Goal: Transaction & Acquisition: Subscribe to service/newsletter

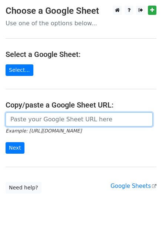
click at [28, 55] on input "url" at bounding box center [80, 119] width 148 height 14
paste input "https://docs.google.com/spreadsheets/d/1jfBD5e-gqutK93YVCTxSjghd7IJrvgzreVgyUMq…"
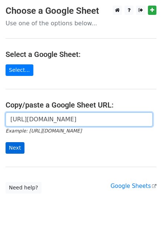
type input "https://docs.google.com/spreadsheets/d/1jfBD5e-gqutK93YVCTxSjghd7IJrvgzreVgyUMq…"
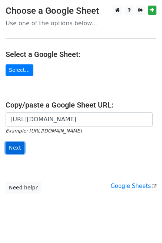
scroll to position [0, 0]
click at [17, 55] on input "Next" at bounding box center [15, 148] width 19 height 12
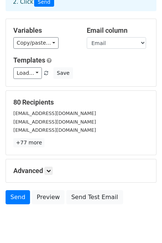
scroll to position [74, 0]
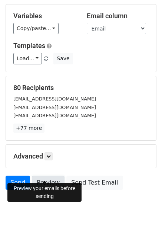
click at [48, 175] on link "Preview" at bounding box center [48, 182] width 33 height 14
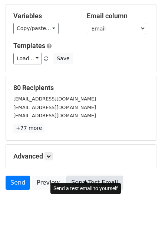
click at [82, 175] on link "Send Test Email" at bounding box center [95, 182] width 56 height 14
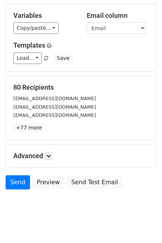
scroll to position [75, 0]
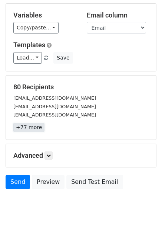
click at [26, 123] on link "+77 more" at bounding box center [28, 127] width 31 height 9
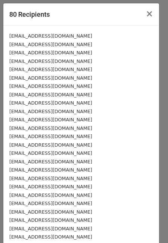
click at [57, 97] on small "partners@nutriplus.com.cn" at bounding box center [50, 95] width 83 height 6
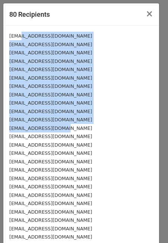
drag, startPoint x: 19, startPoint y: 35, endPoint x: 61, endPoint y: 139, distance: 112.5
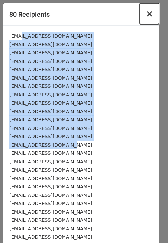
click at [146, 13] on span "×" at bounding box center [149, 14] width 7 height 10
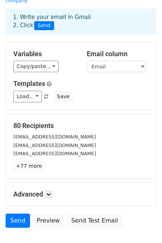
scroll to position [0, 0]
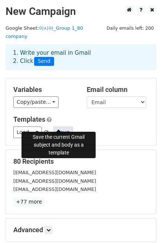
click at [60, 126] on button "Save" at bounding box center [63, 132] width 19 height 12
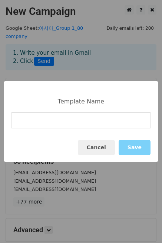
click at [60, 122] on input at bounding box center [81, 120] width 140 height 16
type input "a"
type input "ASIA"
click at [138, 148] on button "Save" at bounding box center [135, 147] width 32 height 15
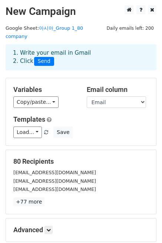
click at [125, 126] on div "Load... Webinar Invitation Order Confirmation Trial Expiration Warning Newslett…" at bounding box center [81, 132] width 147 height 12
click at [97, 126] on div "Load... Webinar Invitation Order Confirmation Trial Expiration Warning Newslett…" at bounding box center [81, 132] width 147 height 12
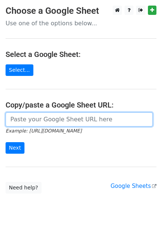
click at [83, 121] on input "url" at bounding box center [80, 119] width 148 height 14
paste input "https://docs.google.com/spreadsheets/d/1jfBD5e-gqutK93YVCTxSjghd7IJrvgzreVgyUMq…"
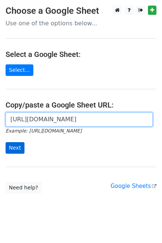
type input "https://docs.google.com/spreadsheets/d/1jfBD5e-gqutK93YVCTxSjghd7IJrvgzreVgyUMq…"
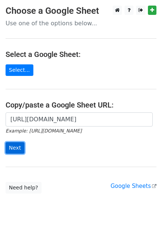
scroll to position [0, 0]
click at [14, 146] on input "Next" at bounding box center [15, 148] width 19 height 12
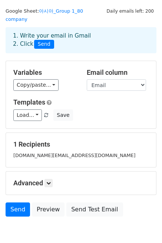
scroll to position [45, 0]
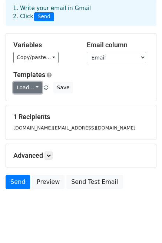
click at [35, 82] on link "Load..." at bounding box center [27, 88] width 29 height 12
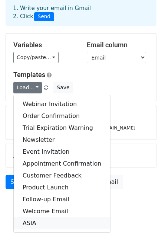
click at [52, 217] on link "ASIA" at bounding box center [62, 223] width 97 height 12
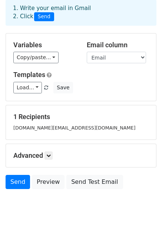
click at [56, 204] on body "New Campaign Daily emails left: 200 Google Sheet: 아시아_Group 1_80 company 1. Wri…" at bounding box center [81, 92] width 162 height 262
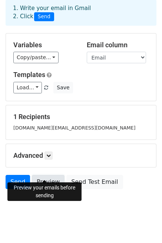
click at [39, 175] on link "Preview" at bounding box center [48, 182] width 33 height 14
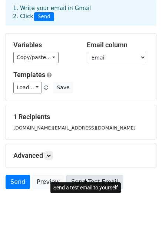
click at [78, 175] on link "Send Test Email" at bounding box center [95, 182] width 56 height 14
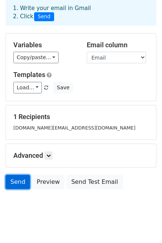
click at [18, 175] on link "Send" at bounding box center [18, 182] width 25 height 14
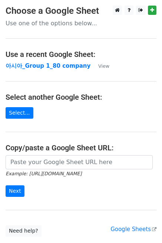
click at [54, 112] on main "Choose a Google Sheet Use one of the options below... Use a recent Google Sheet…" at bounding box center [81, 121] width 162 height 231
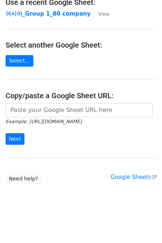
scroll to position [52, 0]
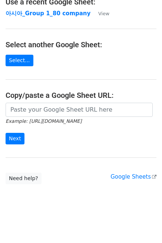
click at [80, 172] on main "Choose a Google Sheet Use one of the options below... Use a recent Google Sheet…" at bounding box center [81, 68] width 162 height 231
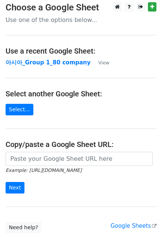
scroll to position [3, 0]
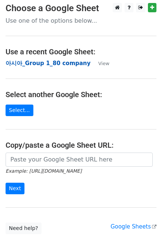
click at [54, 62] on strong "아시아_Group 1_80 company" at bounding box center [48, 63] width 85 height 7
click at [125, 62] on main "Choose a Google Sheet Use one of the options below... Use a recent Google Sheet…" at bounding box center [81, 118] width 162 height 231
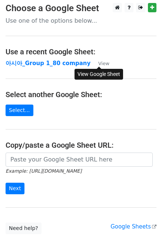
click at [103, 62] on small "View" at bounding box center [103, 64] width 11 height 6
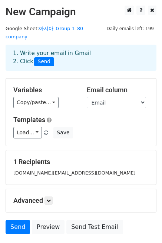
click at [114, 127] on div "Load... Webinar Invitation Order Confirmation Trial Expiration Warning Newslett…" at bounding box center [81, 133] width 147 height 12
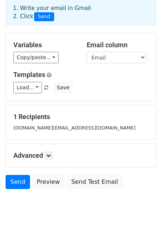
scroll to position [20, 0]
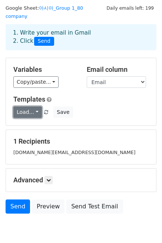
click at [36, 106] on link "Load..." at bounding box center [27, 112] width 29 height 12
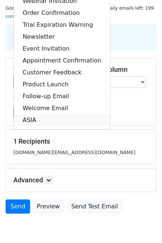
click at [41, 114] on link "ASIA" at bounding box center [62, 120] width 97 height 12
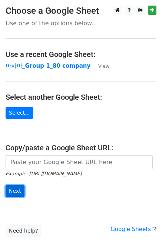
click at [16, 187] on input "Next" at bounding box center [15, 191] width 19 height 12
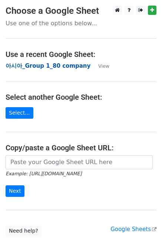
click at [62, 65] on strong "아시아_Group 1_80 company" at bounding box center [48, 65] width 85 height 7
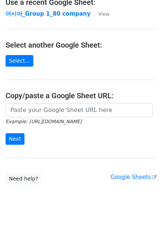
scroll to position [52, 0]
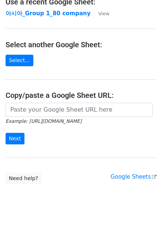
click at [66, 146] on div "Example: https://docs.google.com/spreadsheets/d/abc/edit Next" at bounding box center [81, 127] width 162 height 49
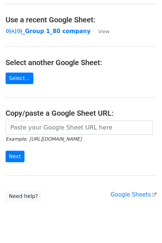
scroll to position [27, 0]
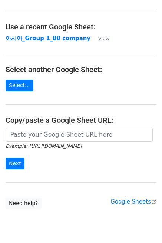
drag, startPoint x: 38, startPoint y: 27, endPoint x: 108, endPoint y: 36, distance: 70.5
click at [38, 27] on h4 "Use a recent Google Sheet:" at bounding box center [81, 26] width 151 height 9
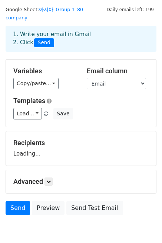
scroll to position [45, 0]
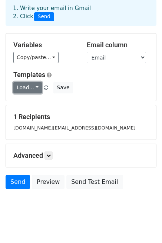
click at [35, 82] on link "Load..." at bounding box center [27, 88] width 29 height 12
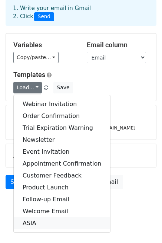
click at [43, 217] on link "ASIA" at bounding box center [62, 223] width 97 height 12
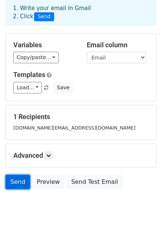
click at [13, 175] on link "Send" at bounding box center [18, 182] width 25 height 14
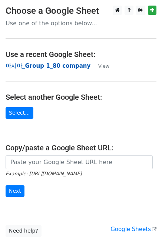
click at [41, 66] on strong "아시아_Group 1_80 company" at bounding box center [48, 65] width 85 height 7
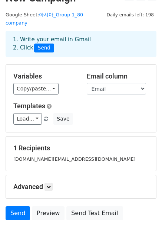
scroll to position [25, 0]
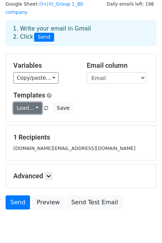
click at [35, 102] on link "Load..." at bounding box center [27, 108] width 29 height 12
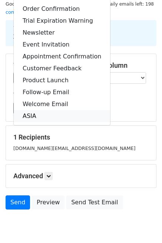
click at [48, 110] on link "ASIA" at bounding box center [62, 116] width 97 height 12
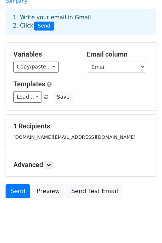
scroll to position [45, 0]
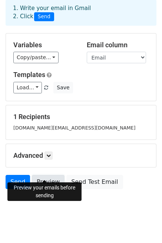
click at [49, 175] on link "Preview" at bounding box center [48, 182] width 33 height 14
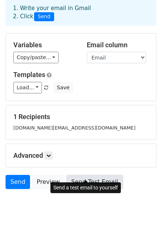
click at [101, 175] on link "Send Test Email" at bounding box center [95, 182] width 56 height 14
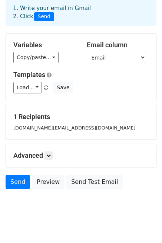
click at [94, 205] on body "New Campaign Daily emails left: 198 Google Sheet: 아시아_Group 1_80 company 1. Wri…" at bounding box center [81, 92] width 162 height 262
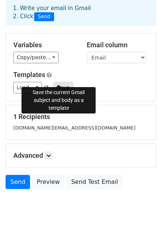
click at [61, 82] on button "Save" at bounding box center [63, 88] width 19 height 12
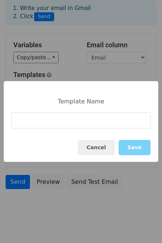
click at [93, 121] on input at bounding box center [81, 120] width 140 height 16
type input "a"
type input "ASIA 2"
click at [123, 132] on div "Template Name ASIA 2 Cancel Save" at bounding box center [81, 121] width 155 height 81
click at [136, 146] on button "Save" at bounding box center [135, 147] width 32 height 15
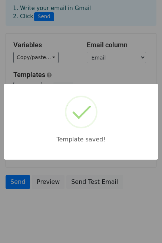
click at [87, 205] on div "Template saved!" at bounding box center [81, 121] width 162 height 243
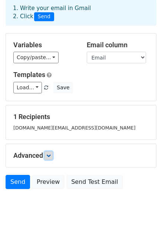
click at [51, 153] on icon at bounding box center [48, 155] width 4 height 4
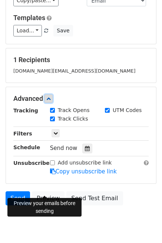
scroll to position [118, 0]
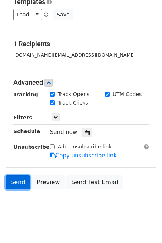
click at [19, 175] on link "Send" at bounding box center [18, 182] width 25 height 14
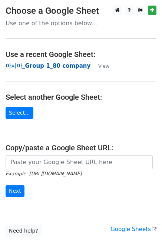
click at [65, 64] on strong "아시아_Group 1_80 company" at bounding box center [48, 65] width 85 height 7
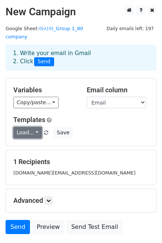
click at [35, 127] on link "Load..." at bounding box center [27, 133] width 29 height 12
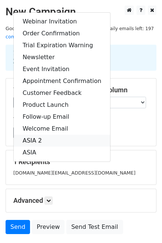
click at [38, 134] on link "ASIA 2" at bounding box center [62, 140] width 97 height 12
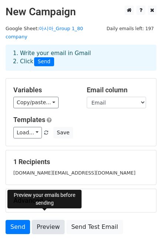
click at [43, 220] on link "Preview" at bounding box center [48, 227] width 33 height 14
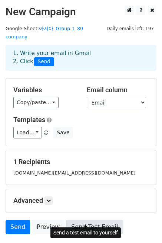
click at [82, 220] on link "Send Test Email" at bounding box center [95, 227] width 56 height 14
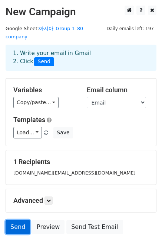
click at [20, 220] on link "Send" at bounding box center [18, 227] width 25 height 14
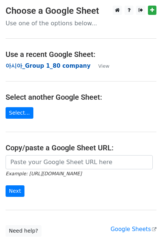
click at [38, 65] on strong "아시아_Group 1_80 company" at bounding box center [48, 65] width 85 height 7
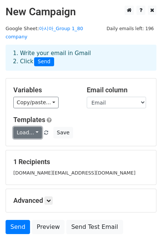
click at [34, 127] on link "Load..." at bounding box center [27, 133] width 29 height 12
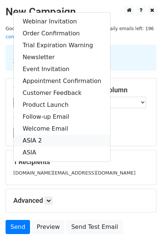
click at [36, 134] on link "ASIA 2" at bounding box center [62, 140] width 97 height 12
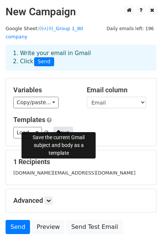
click at [55, 127] on button "Save" at bounding box center [63, 133] width 19 height 12
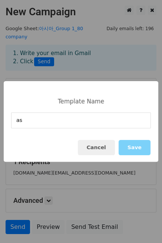
type input "a"
type input "ASIA 3"
click at [130, 144] on button "Save" at bounding box center [135, 147] width 32 height 15
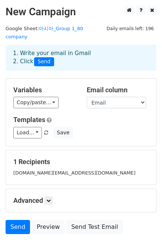
click at [78, 65] on div "1. Write your email in Gmail 2. Click Send" at bounding box center [81, 63] width 162 height 30
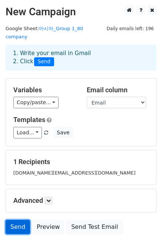
click at [13, 220] on link "Send" at bounding box center [18, 227] width 25 height 14
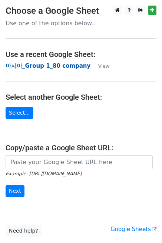
click at [30, 65] on strong "아시아_Group 1_80 company" at bounding box center [48, 65] width 85 height 7
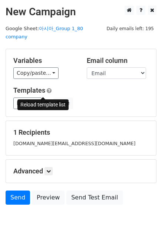
click at [44, 101] on span at bounding box center [46, 103] width 4 height 5
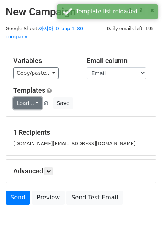
click at [33, 97] on link "Load..." at bounding box center [27, 103] width 29 height 12
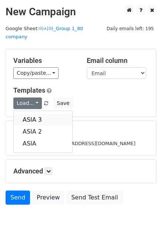
click at [36, 114] on link "ASIA 3" at bounding box center [43, 120] width 59 height 12
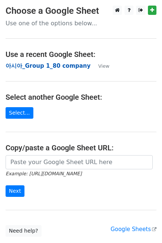
click at [27, 64] on strong "아시아_Group 1_80 company" at bounding box center [48, 65] width 85 height 7
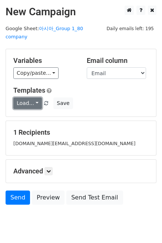
click at [36, 97] on link "Load..." at bounding box center [27, 103] width 29 height 12
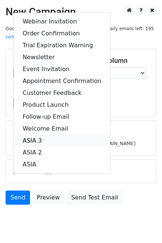
click at [46, 134] on link "ASIA 3" at bounding box center [62, 140] width 97 height 12
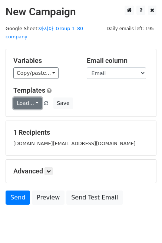
click at [34, 97] on link "Load..." at bounding box center [27, 103] width 29 height 12
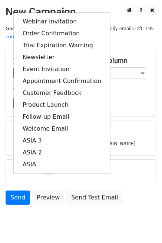
click at [119, 98] on div "Load... Webinar Invitation Order Confirmation Trial Expiration Warning Newslett…" at bounding box center [81, 103] width 147 height 12
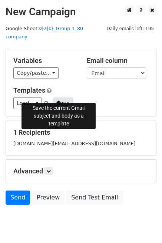
click at [61, 97] on button "Save" at bounding box center [63, 103] width 19 height 12
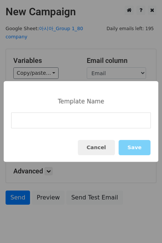
click at [71, 120] on input at bounding box center [81, 120] width 140 height 16
type input "ASIA 4"
click at [130, 149] on button "Save" at bounding box center [135, 147] width 32 height 15
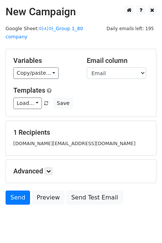
click at [91, 213] on body "New Campaign Daily emails left: 195 Google Sheet: 아시아_Group 1_80 company Variab…" at bounding box center [81, 122] width 162 height 232
click at [45, 215] on body "New Campaign Daily emails left: 195 Google Sheet: 아시아_Group 1_80 company Variab…" at bounding box center [81, 122] width 162 height 232
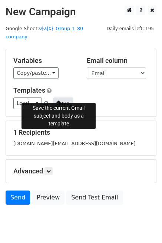
click at [55, 97] on button "Save" at bounding box center [63, 103] width 19 height 12
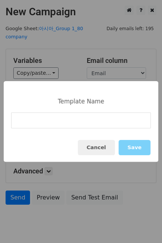
click at [54, 121] on input at bounding box center [81, 120] width 140 height 16
type input "ASIA 5"
click at [137, 143] on button "Save" at bounding box center [135, 147] width 32 height 15
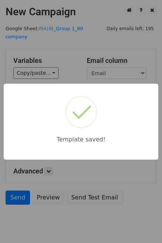
click at [77, 213] on div "Template saved!" at bounding box center [81, 121] width 162 height 243
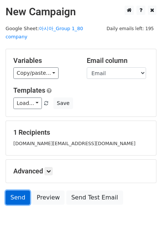
click at [16, 191] on link "Send" at bounding box center [18, 197] width 25 height 14
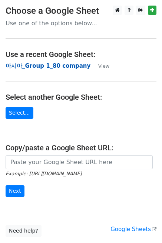
click at [36, 65] on strong "아시아_Group 1_80 company" at bounding box center [48, 65] width 85 height 7
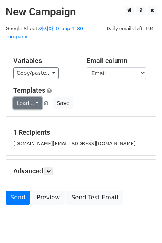
click at [35, 97] on link "Load..." at bounding box center [27, 103] width 29 height 12
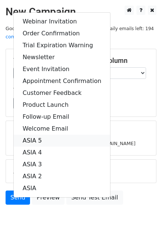
click at [43, 134] on link "ASIA 5" at bounding box center [62, 140] width 97 height 12
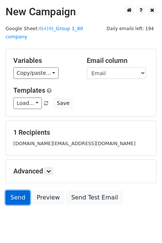
click at [17, 190] on link "Send" at bounding box center [18, 197] width 25 height 14
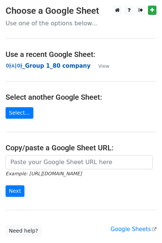
click at [34, 66] on strong "아시아_Group 1_80 company" at bounding box center [48, 65] width 85 height 7
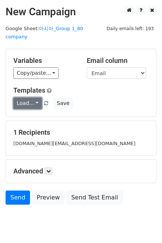
click at [33, 97] on link "Load..." at bounding box center [27, 103] width 29 height 12
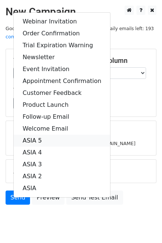
click at [43, 134] on link "ASIA 5" at bounding box center [62, 140] width 97 height 12
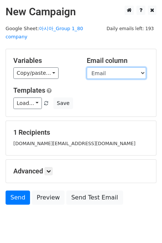
click at [130, 67] on select "Email CC Company_Name Country Priority Subject Company_Short Custom_Message Pho…" at bounding box center [116, 73] width 59 height 12
click at [69, 67] on div "Copy/paste... {{Email}} {{CC}} {{Company_Name}} {{Country}} {{Priority}} {{Subj…" at bounding box center [44, 73] width 62 height 12
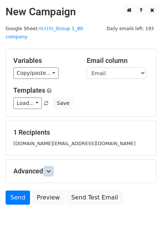
click at [51, 169] on icon at bounding box center [48, 171] width 4 height 4
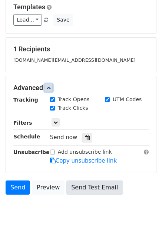
scroll to position [88, 0]
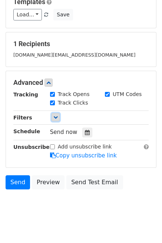
click at [53, 113] on link at bounding box center [56, 117] width 8 height 8
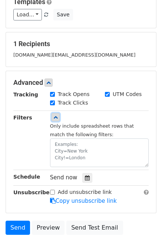
click at [54, 115] on icon at bounding box center [56, 117] width 4 height 4
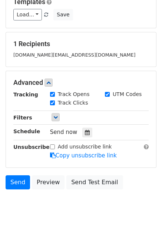
click at [57, 201] on body "New Campaign Daily emails left: 193 Google Sheet: 아시아_Group 1_80 company Variab…" at bounding box center [81, 69] width 162 height 305
click at [18, 175] on link "Send" at bounding box center [18, 182] width 25 height 14
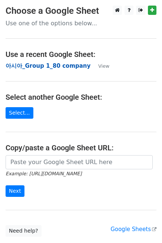
click at [38, 67] on strong "아시아_Group 1_80 company" at bounding box center [48, 65] width 85 height 7
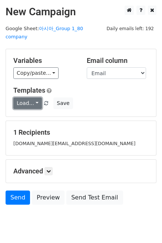
click at [35, 97] on link "Load..." at bounding box center [27, 103] width 29 height 12
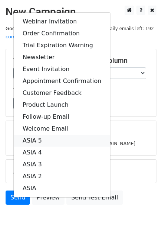
click at [42, 134] on link "ASIA 5" at bounding box center [62, 140] width 97 height 12
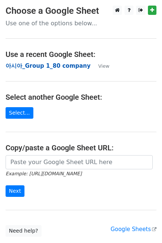
click at [26, 64] on strong "아시아_Group 1_80 company" at bounding box center [48, 65] width 85 height 7
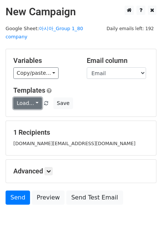
click at [36, 97] on link "Load..." at bounding box center [27, 103] width 29 height 12
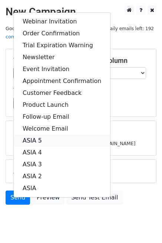
click at [36, 134] on link "ASIA 5" at bounding box center [62, 140] width 97 height 12
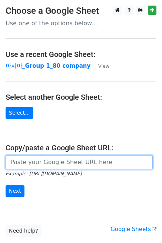
click at [25, 160] on input "url" at bounding box center [80, 162] width 148 height 14
paste input "[URL][DOMAIN_NAME]"
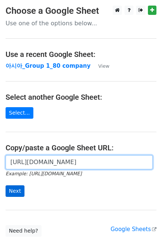
type input "[URL][DOMAIN_NAME]"
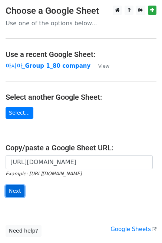
scroll to position [0, 0]
click at [16, 191] on input "Next" at bounding box center [15, 191] width 19 height 12
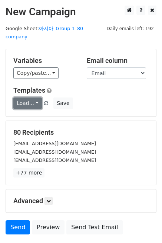
click at [35, 97] on link "Load..." at bounding box center [27, 103] width 29 height 12
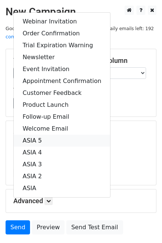
click at [46, 134] on link "ASIA 5" at bounding box center [62, 140] width 97 height 12
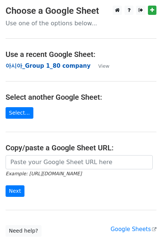
click at [49, 65] on strong "아시아_Group 1_80 company" at bounding box center [48, 65] width 85 height 7
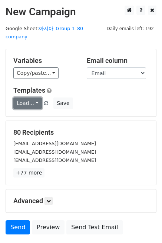
click at [33, 97] on link "Load..." at bounding box center [27, 103] width 29 height 12
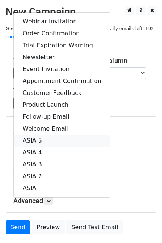
click at [42, 134] on link "ASIA 5" at bounding box center [62, 140] width 97 height 12
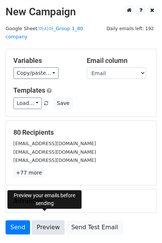
click at [43, 220] on link "Preview" at bounding box center [48, 227] width 33 height 14
click at [51, 220] on link "Preview" at bounding box center [48, 227] width 33 height 14
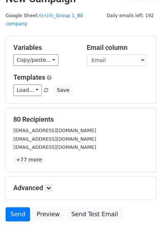
scroll to position [46, 0]
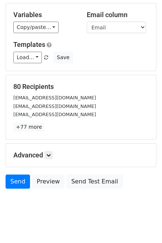
click at [62, 225] on html "New Campaign Daily emails left: 192 Google Sheet: 아시아_Group 1_80 company Variab…" at bounding box center [81, 102] width 162 height 297
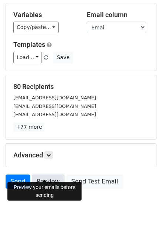
click at [42, 174] on link "Preview" at bounding box center [48, 181] width 33 height 14
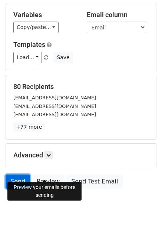
click at [17, 174] on link "Send" at bounding box center [18, 181] width 25 height 14
